Goal: Task Accomplishment & Management: Complete application form

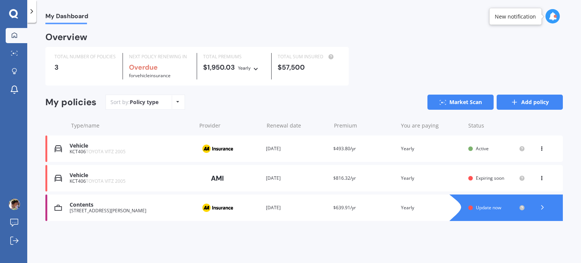
click at [542, 104] on link "Add policy" at bounding box center [530, 102] width 66 height 15
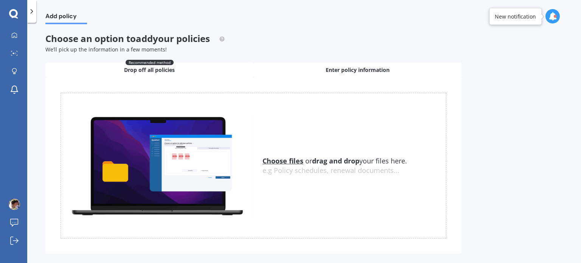
click at [361, 69] on span "Enter policy information" at bounding box center [358, 70] width 64 height 8
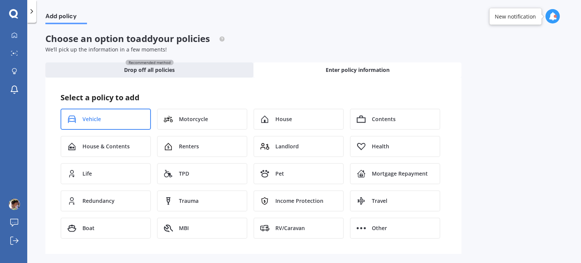
click at [109, 124] on div "Vehicle" at bounding box center [106, 119] width 90 height 21
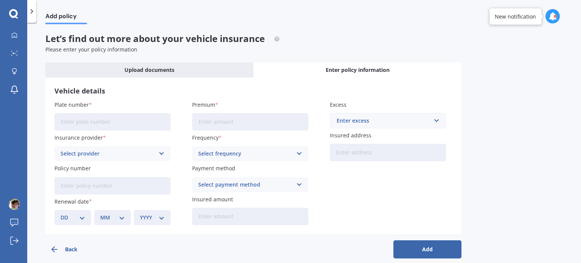
click at [137, 123] on input "Plate number" at bounding box center [112, 121] width 116 height 17
type input "PJN"
